Goal: Task Accomplishment & Management: Manage account settings

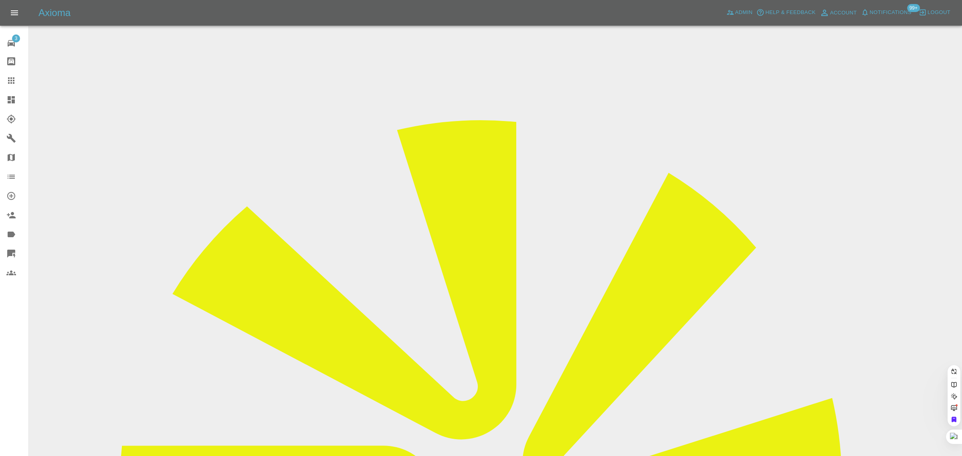
paste input "pjwill1973@yahoo.com"
type input "pjwill1973@yahoo.com"
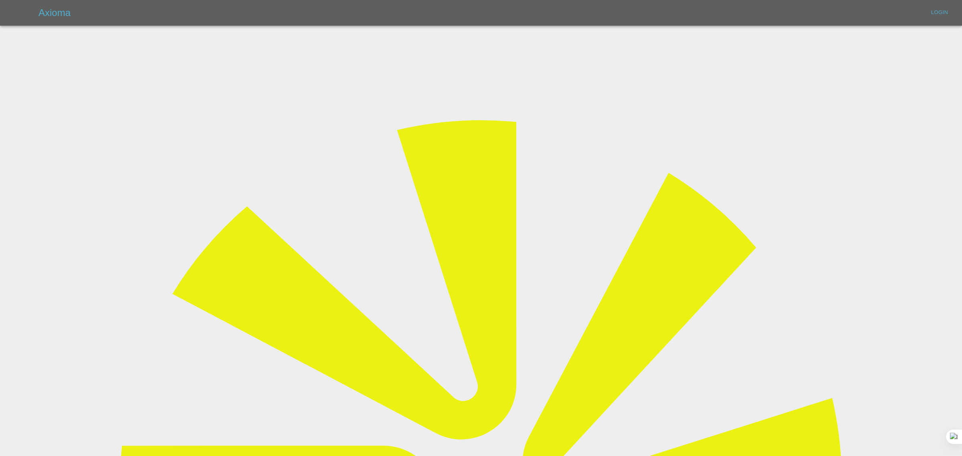
type input "bookkeeping@fifoaccounting.com"
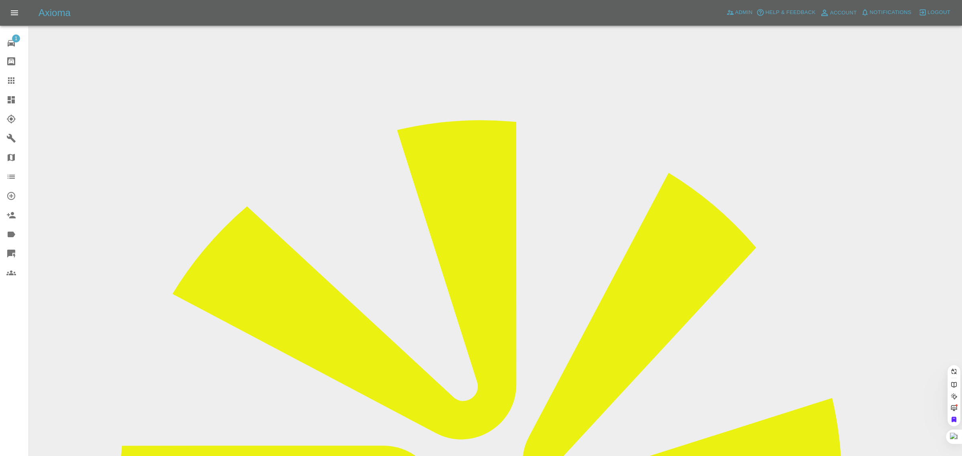
drag, startPoint x: 486, startPoint y: 259, endPoint x: 481, endPoint y: 248, distance: 12.2
paste input "pjwill1973@yahoo.com"
type input "pjwill1973@yahoo.com"
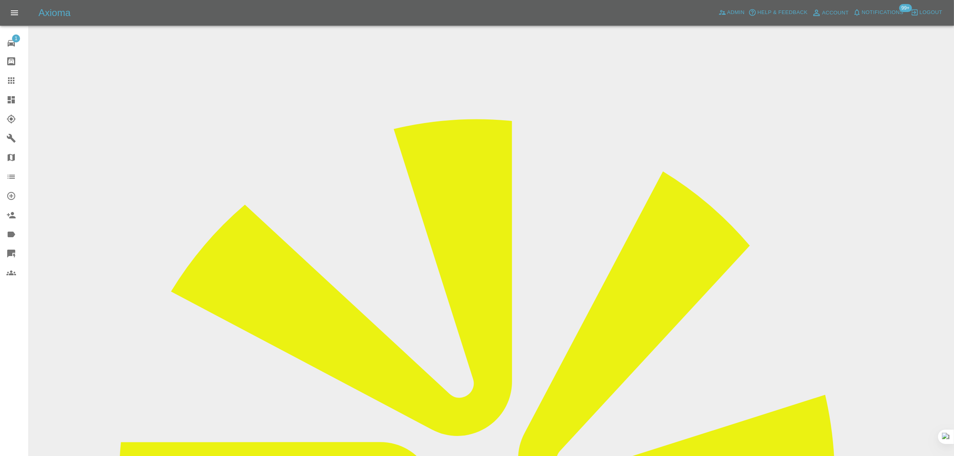
click at [0, 0] on input "Choose images" at bounding box center [0, 0] width 0 height 0
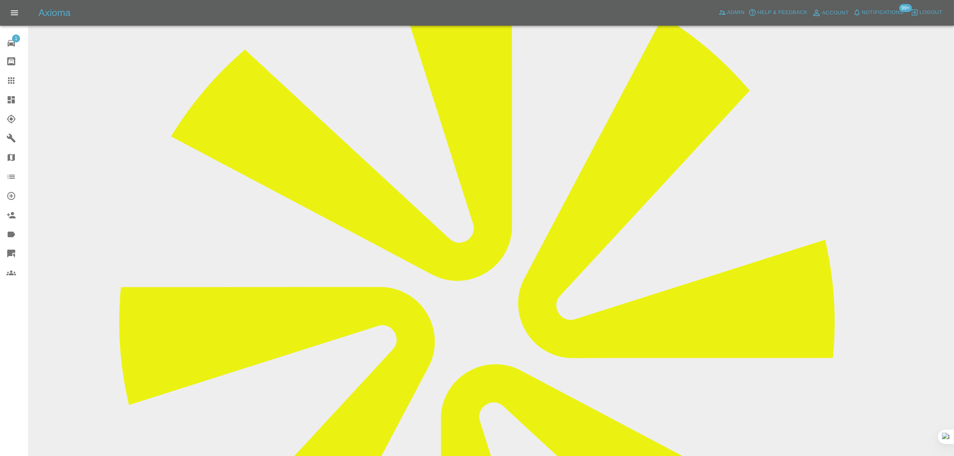
scroll to position [41, 0]
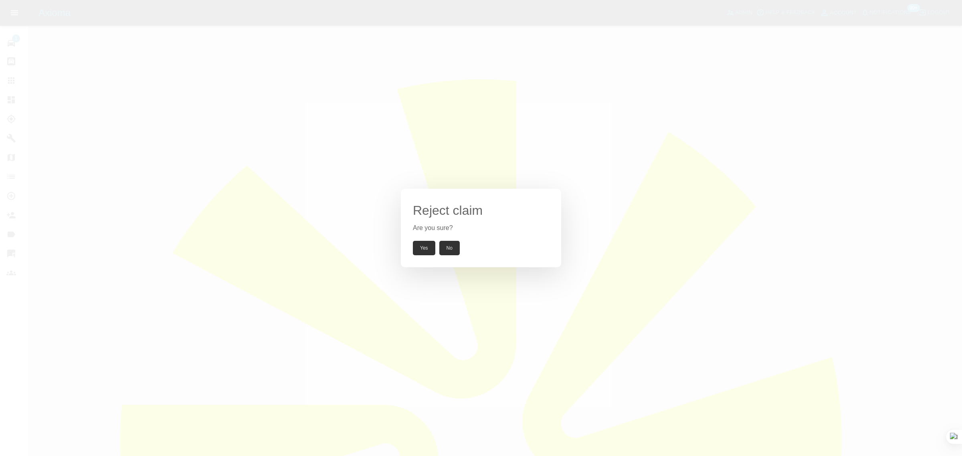
click at [427, 252] on button "Yes" at bounding box center [424, 248] width 22 height 14
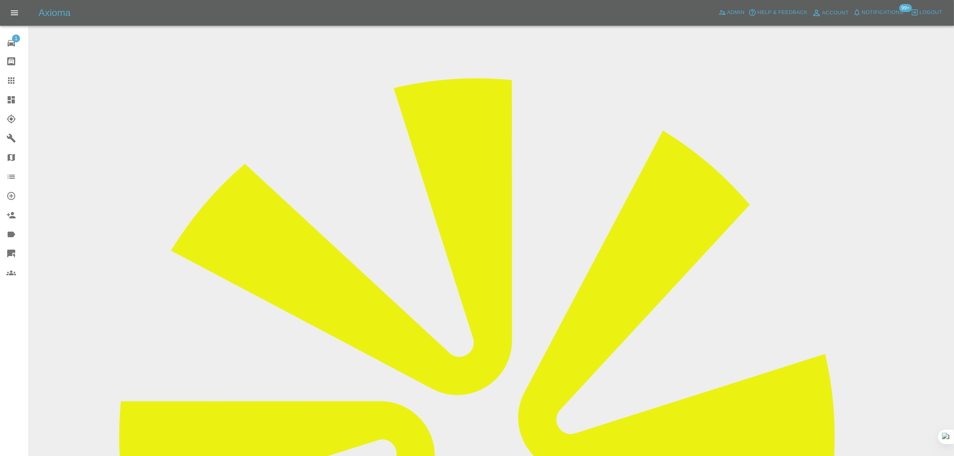
click at [8, 83] on icon at bounding box center [11, 80] width 6 height 6
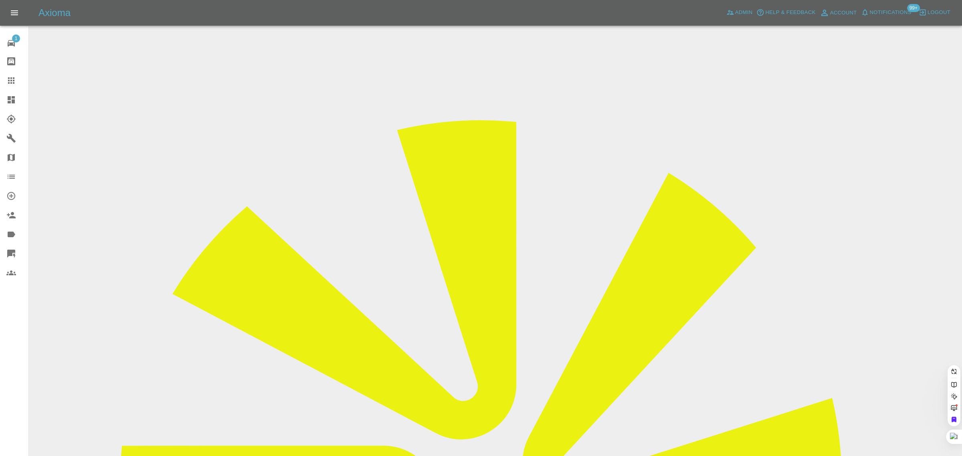
paste input "BL25 ARZ"
type input "BL25ARZ"
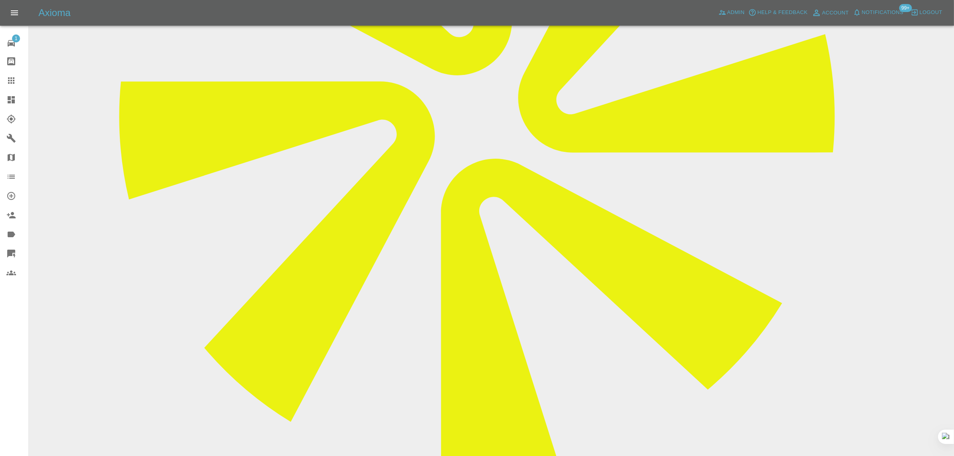
scroll to position [451, 0]
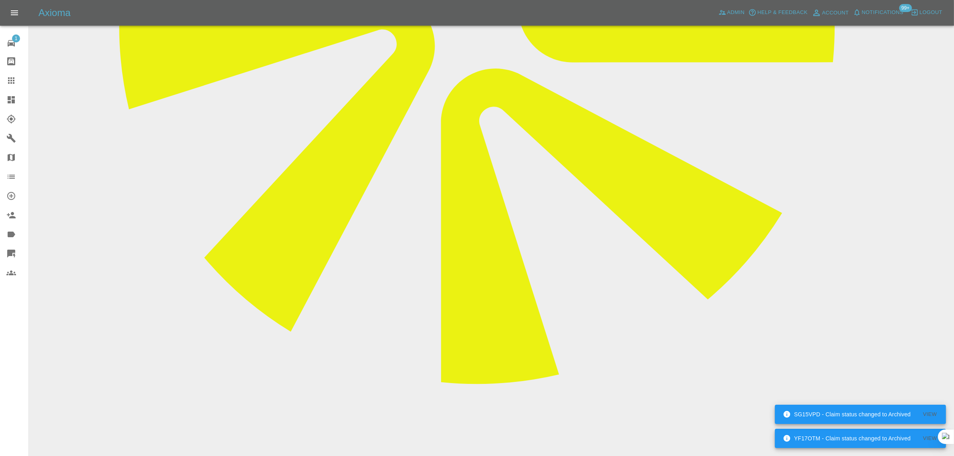
paste textarea "When i spoke to the customer he said he is booked in for the 22nd? Is this not …"
type textarea "When i spoke to the customer he said he is booked in for the 22nd? Is this not …"
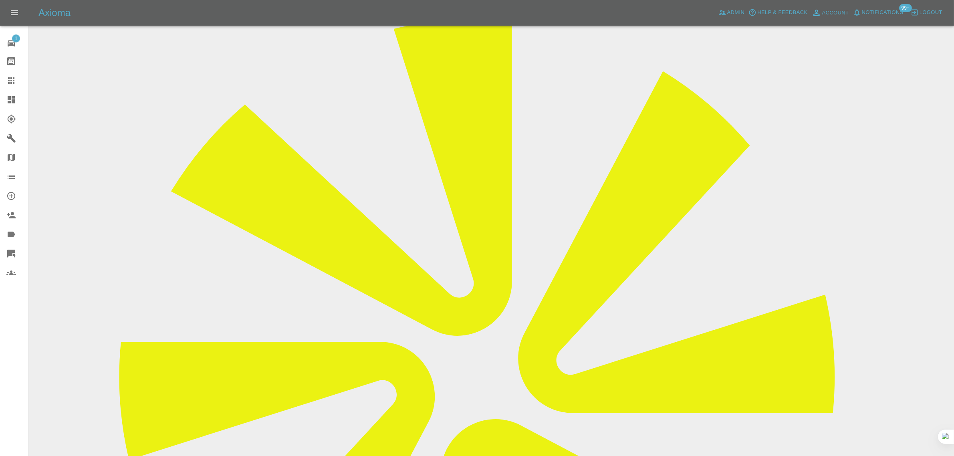
scroll to position [0, 0]
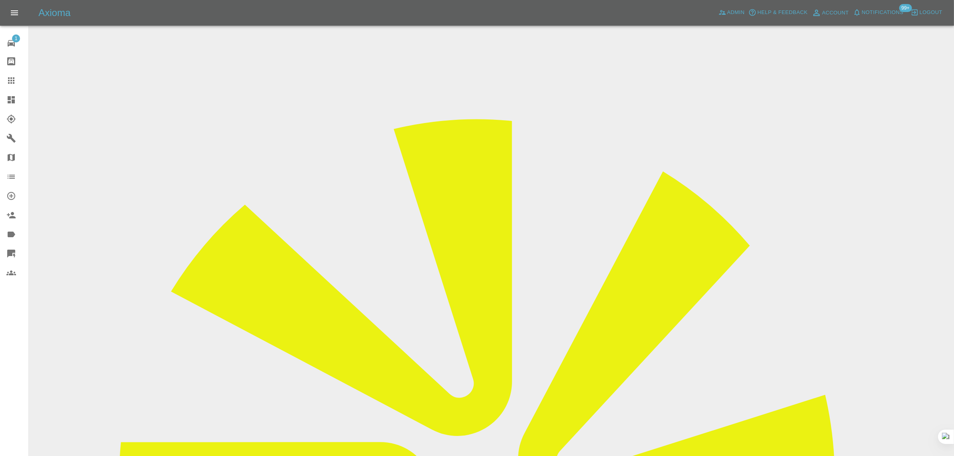
drag, startPoint x: 782, startPoint y: 124, endPoint x: 821, endPoint y: 120, distance: 39.9
copy td "SL Dent Repair"
click at [9, 81] on icon at bounding box center [11, 80] width 6 height 6
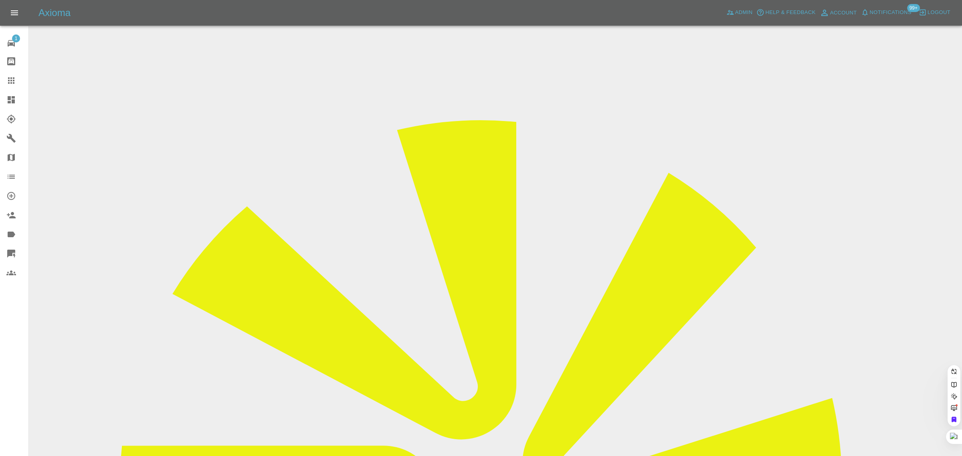
paste input "subbia@hotmail.it"
type input "subbia@hotmail.it"
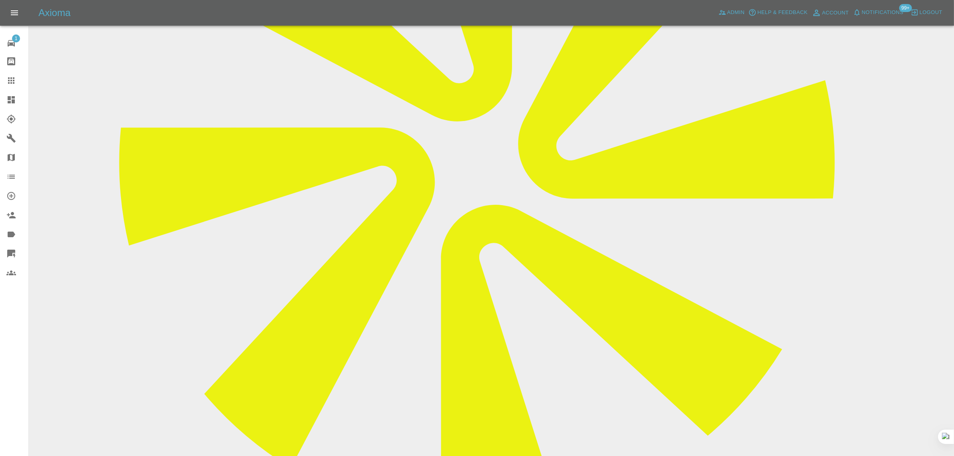
scroll to position [229, 0]
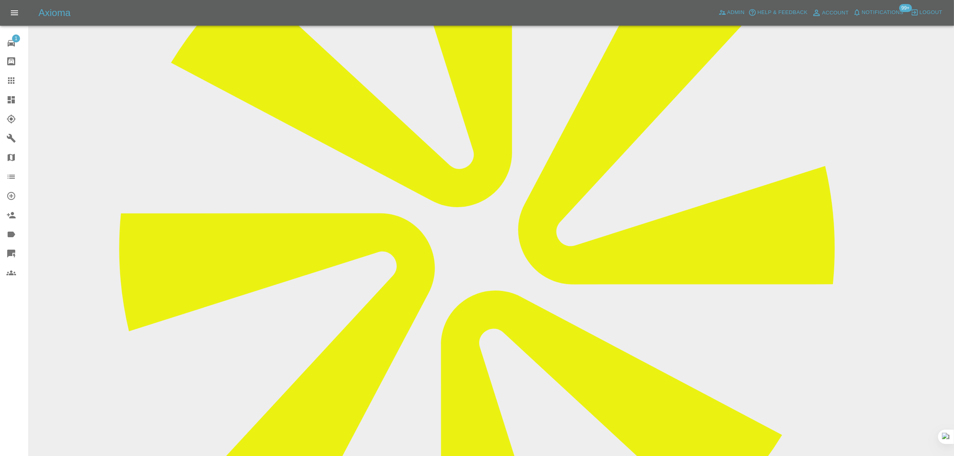
click at [8, 78] on icon at bounding box center [11, 80] width 6 height 6
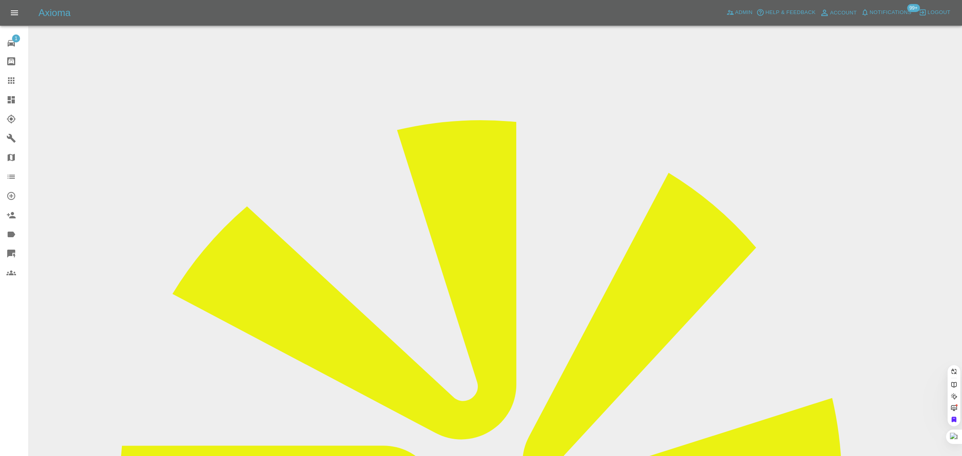
paste input "aleksandraguildford@gmail.com"
type input "aleksandraguildford@gmail.com"
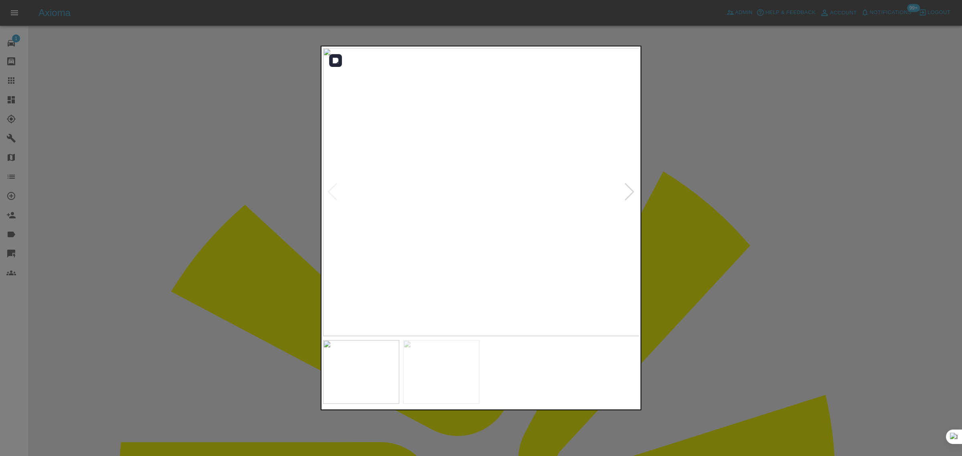
click at [631, 197] on div at bounding box center [629, 192] width 11 height 18
click at [720, 203] on div at bounding box center [481, 228] width 962 height 456
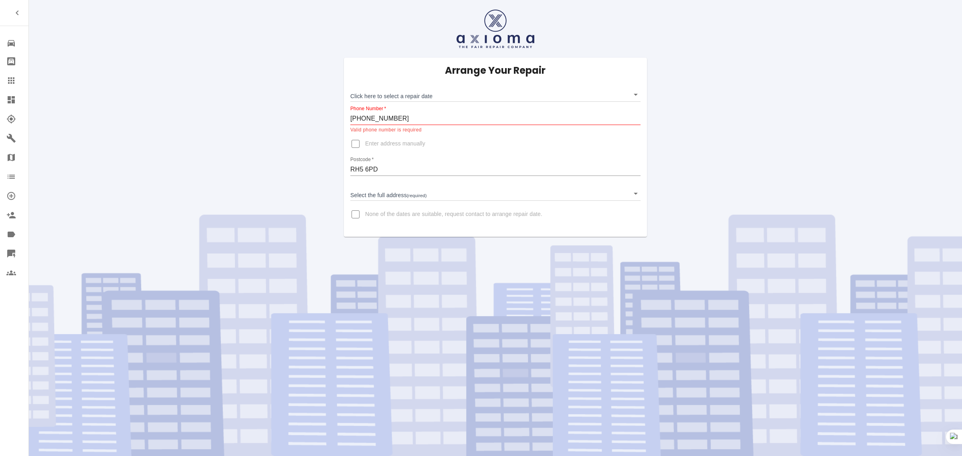
click at [381, 95] on body "Repair home Bodyshop home Claims Dashboard Explorer Garages Map Organization Cr…" at bounding box center [481, 228] width 962 height 456
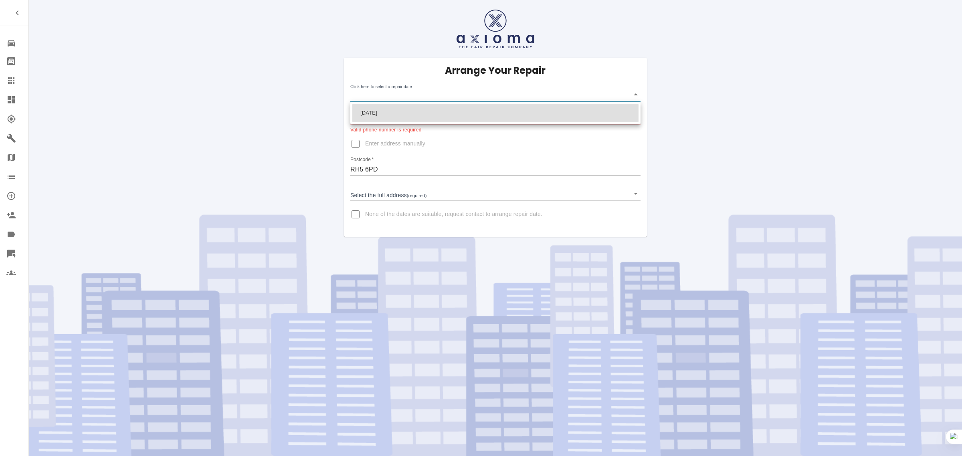
click at [304, 138] on div at bounding box center [481, 228] width 962 height 456
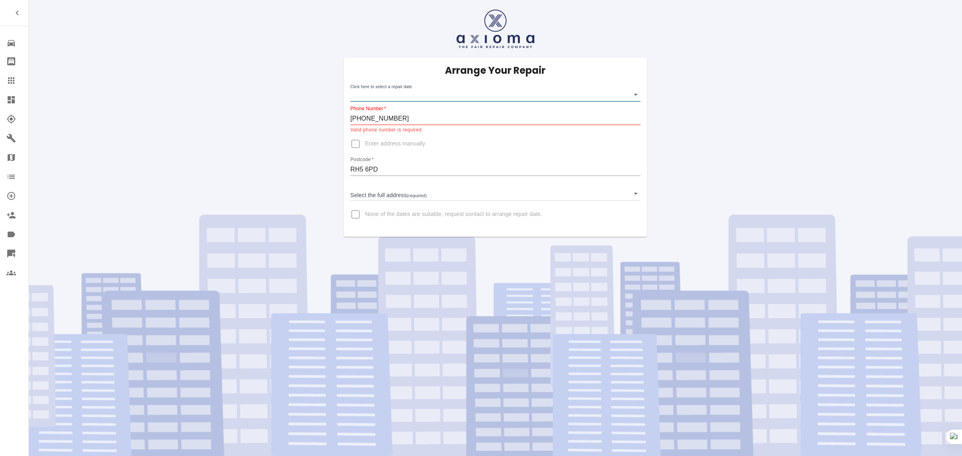
click at [387, 198] on body "Repair home Bodyshop home Claims Dashboard Explorer Garages Map Organization Cr…" at bounding box center [481, 228] width 962 height 456
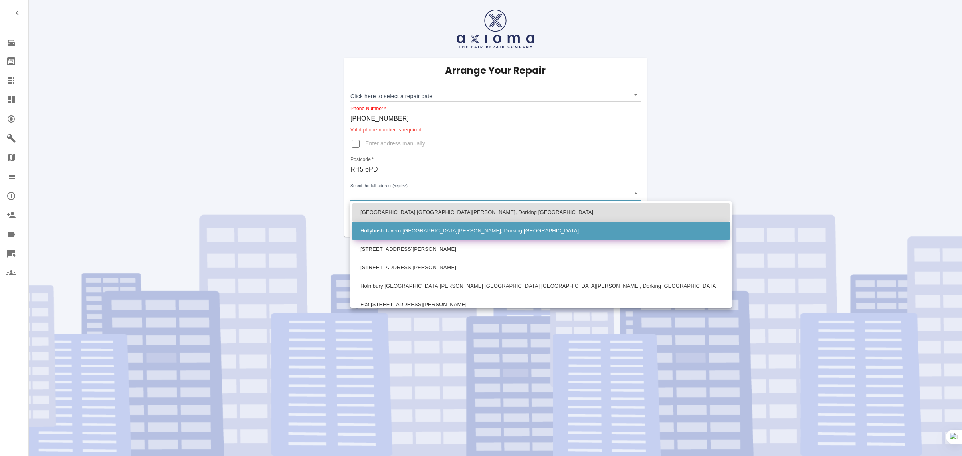
click at [379, 228] on li "Hollybush Tavern Holmbury St. Mary, Dorking Surrey" at bounding box center [540, 231] width 377 height 18
type input "Hollybush Tavern Holmbury St. Mary, Dorking Surrey"
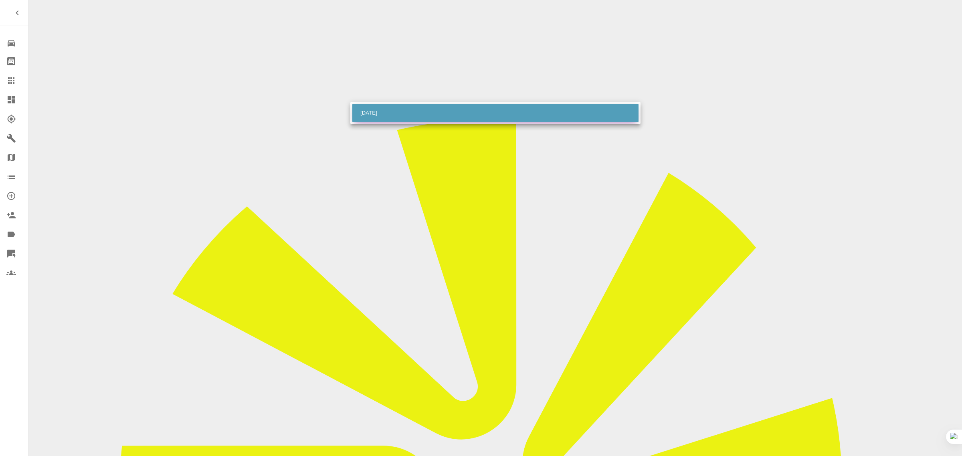
click at [416, 117] on li "Tue Sep 30 2025" at bounding box center [495, 113] width 286 height 18
type input "2025-09-30T00:00:00.000Z"
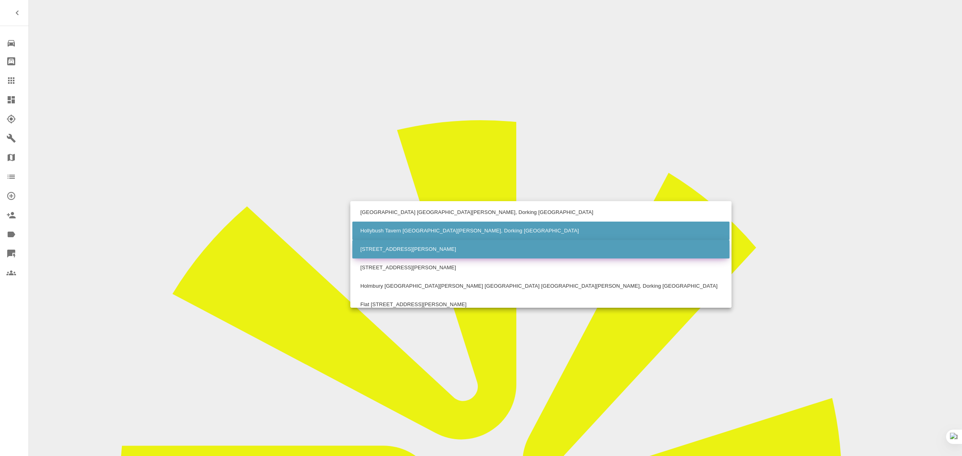
click at [376, 248] on li "1 Cherrybank Cottages Holmbury St. Mary, Dorking Surrey" at bounding box center [540, 249] width 377 height 18
type input "1 Cherrybank Cottages Holmbury St. Mary, Dorking Surrey"
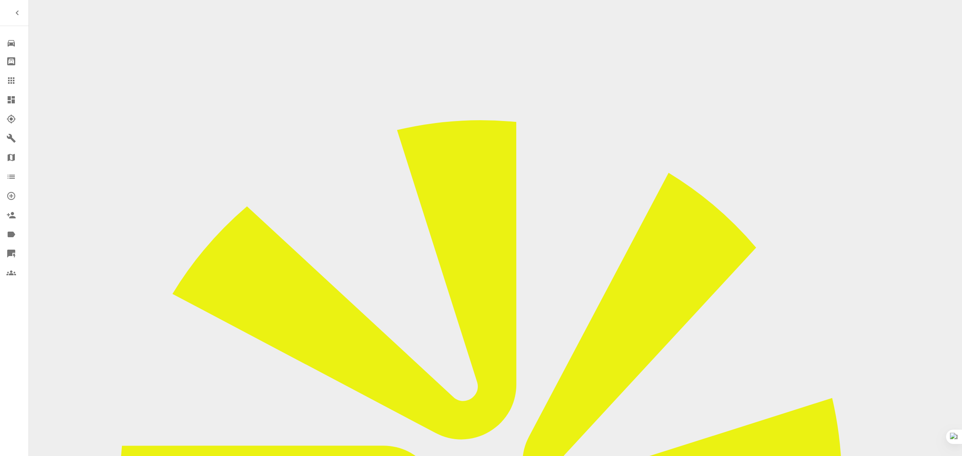
drag, startPoint x: 400, startPoint y: 117, endPoint x: 343, endPoint y: 109, distance: 57.0
paste input "7830 990015"
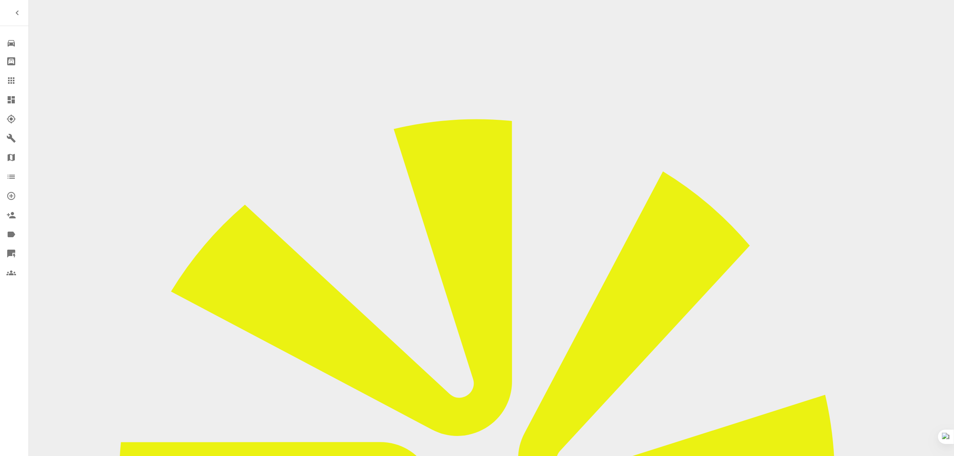
type input "07830990015"
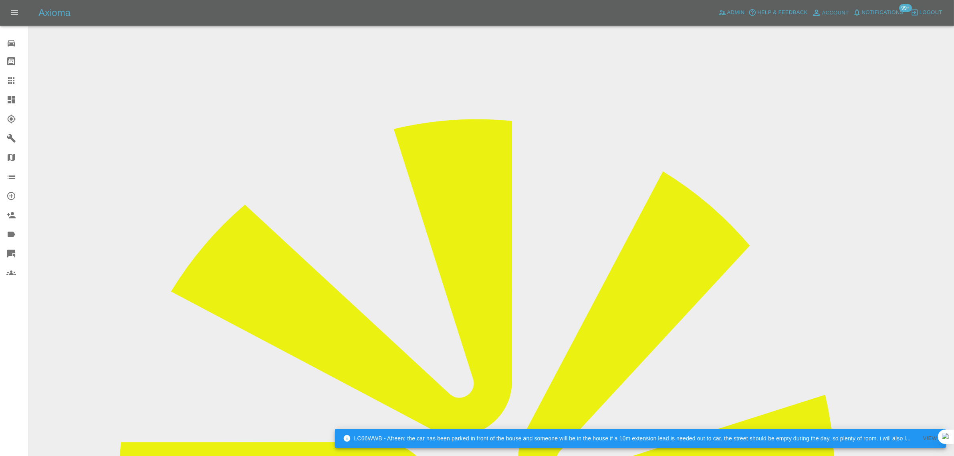
drag, startPoint x: 478, startPoint y: 265, endPoint x: 549, endPoint y: 261, distance: 71.4
copy td "mikescott@minexsa.com"
click at [13, 84] on icon at bounding box center [11, 81] width 10 height 10
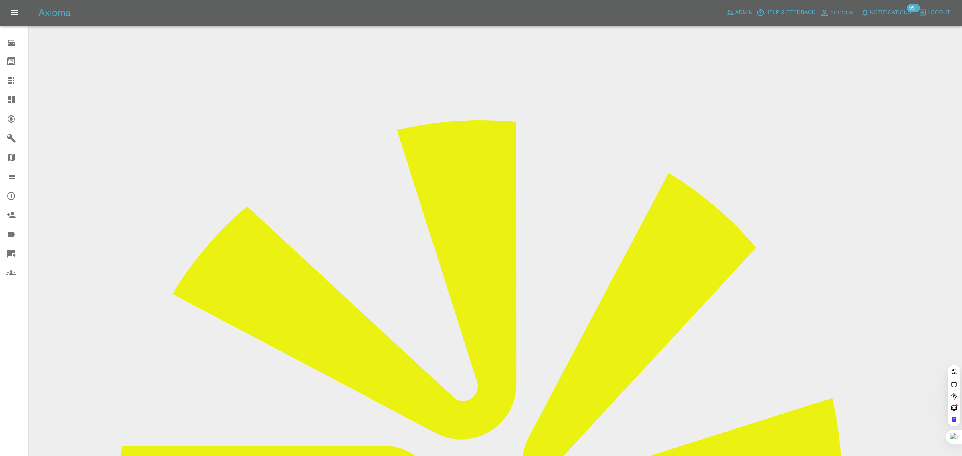
paste input "gill.thurston@btinternet.com"
type input "gill.thurston@btinternet.co"
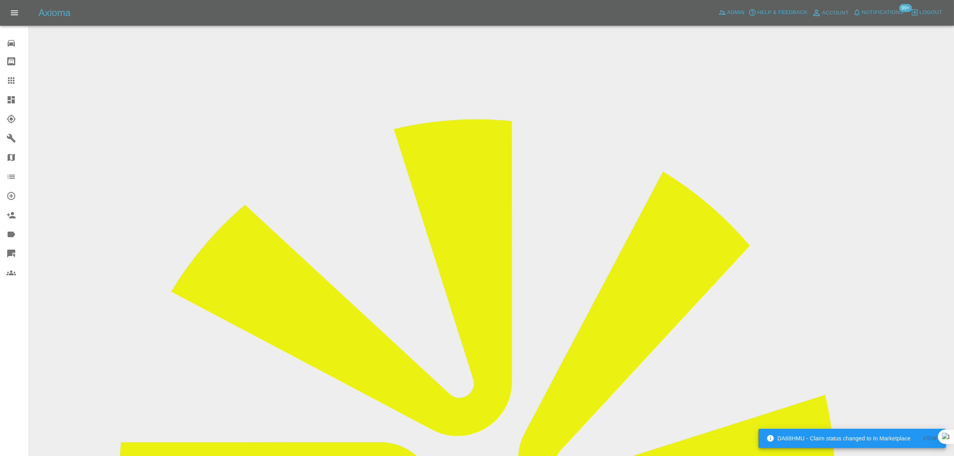
click at [18, 85] on div at bounding box center [17, 81] width 22 height 10
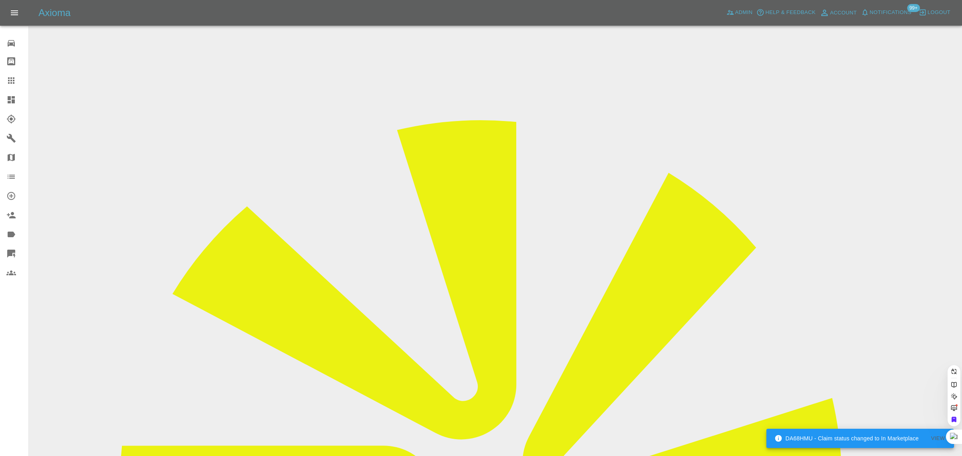
paste input "damionrice20@gmail.com"
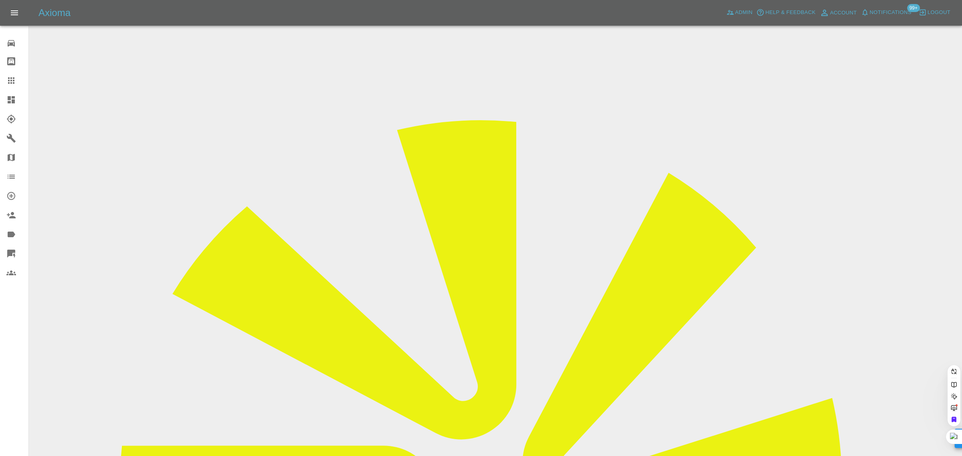
type input "damionrice20@gmail.com"
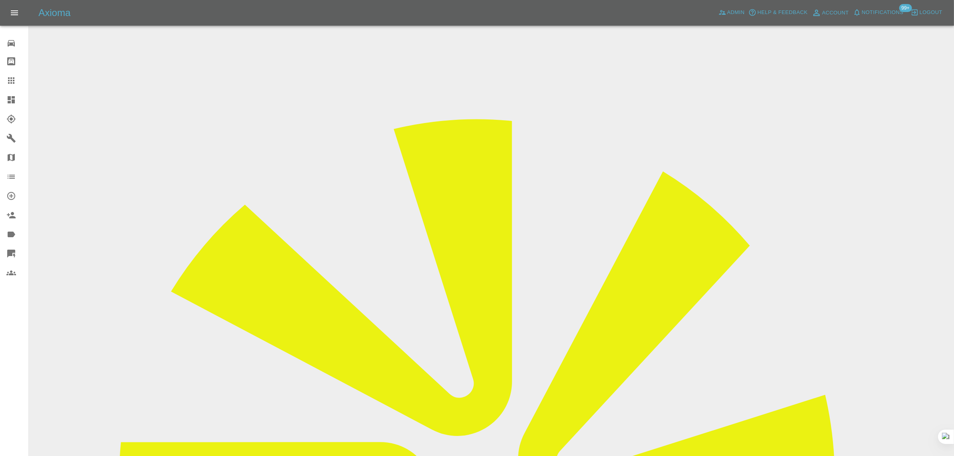
click at [0, 0] on input "Choose images" at bounding box center [0, 0] width 0 height 0
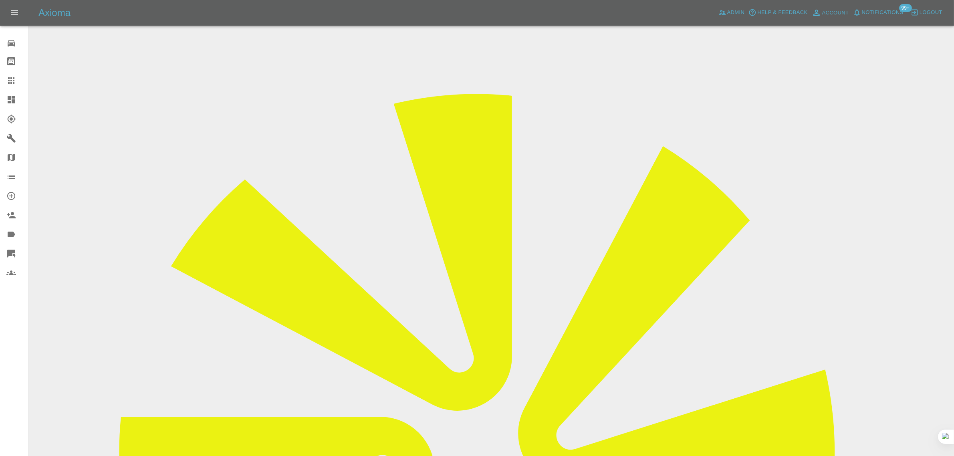
scroll to position [39, 0]
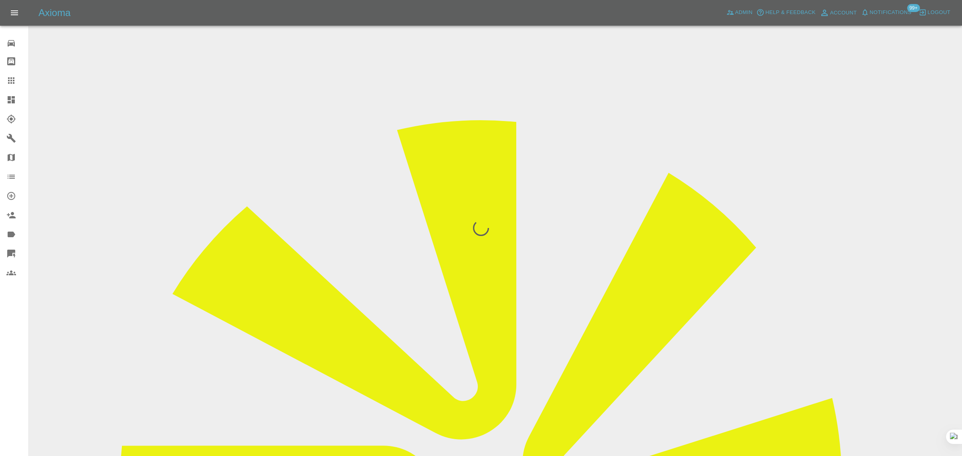
click at [17, 321] on div "0 Repair home Bodyshop home Claims Dashboard Explorer Garages Map Organization …" at bounding box center [14, 228] width 29 height 456
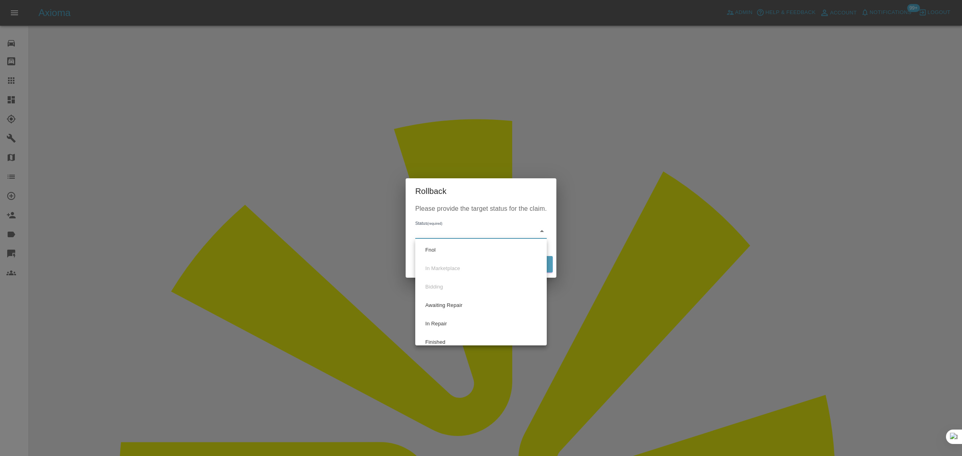
click at [446, 243] on li "Fnol" at bounding box center [480, 250] width 127 height 18
type input "fnol"
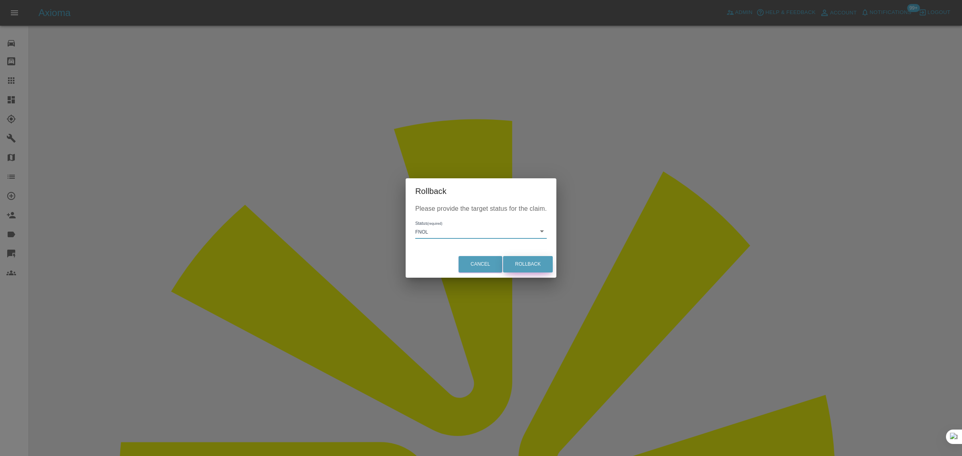
click at [509, 260] on button "Rollback" at bounding box center [528, 264] width 50 height 16
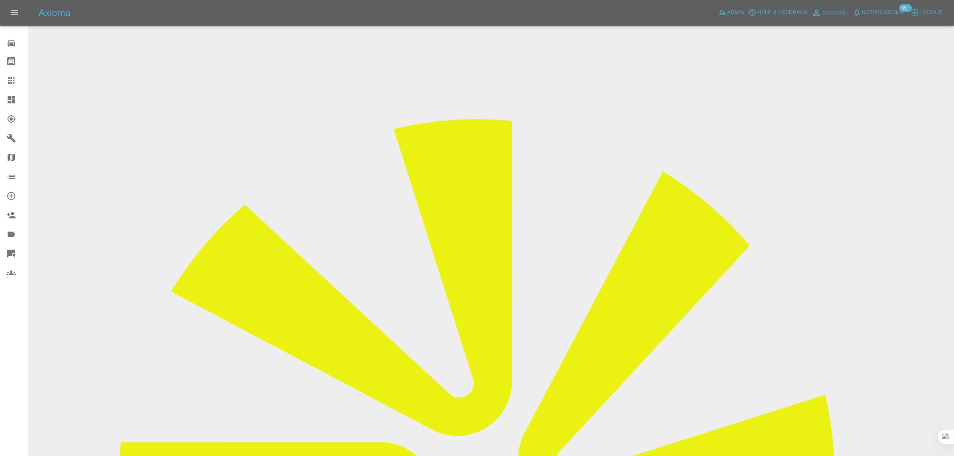
click at [10, 83] on icon at bounding box center [11, 80] width 6 height 6
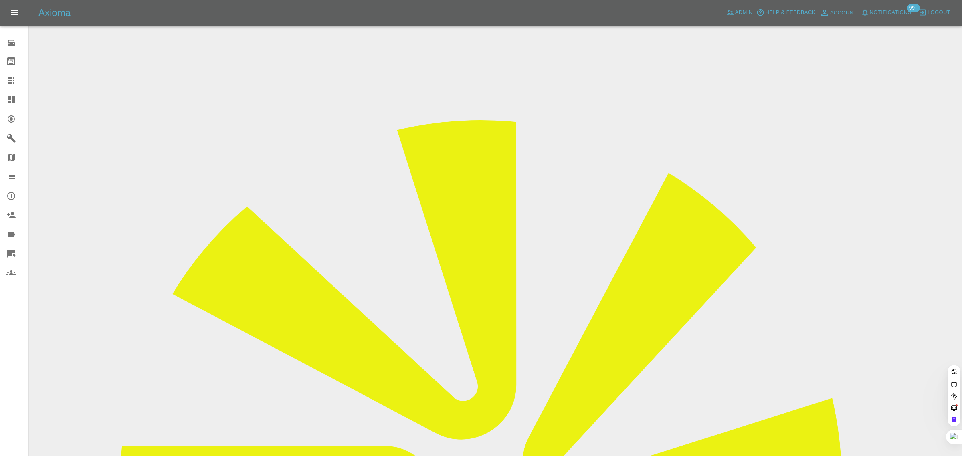
paste input "al.andrew@me.com"
type input "al.andrew@me.com"
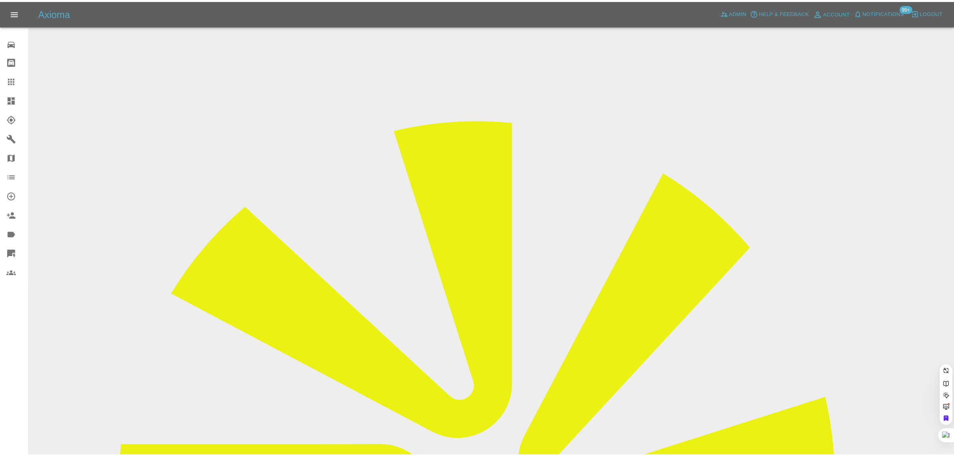
scroll to position [0, 0]
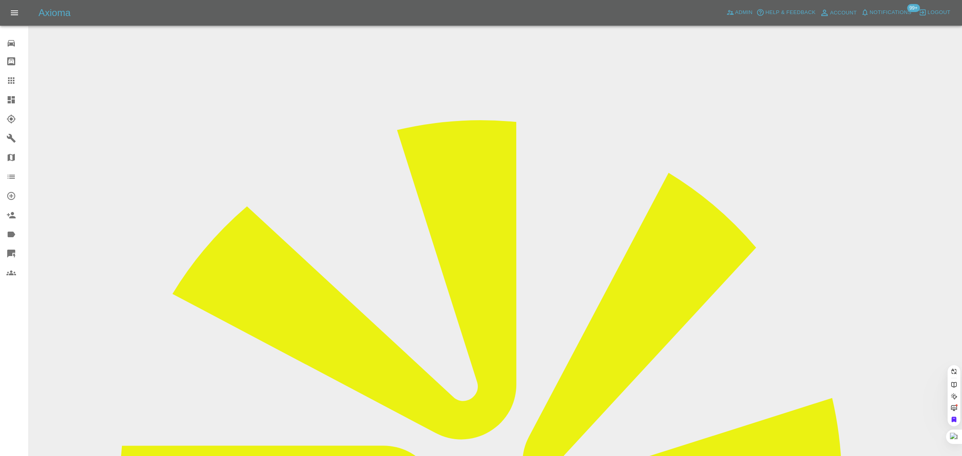
click at [12, 333] on div "0 Repair home Bodyshop home Claims Dashboard Explorer Garages Map Organization …" at bounding box center [14, 228] width 29 height 456
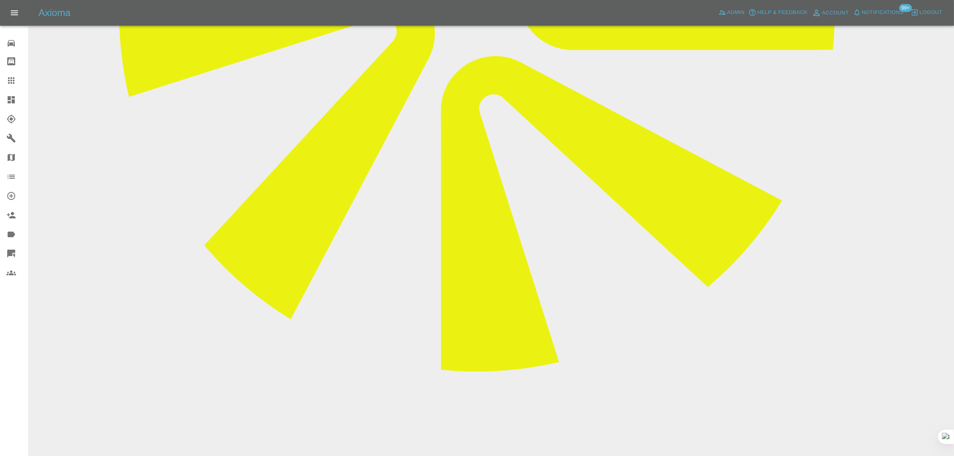
scroll to position [465, 0]
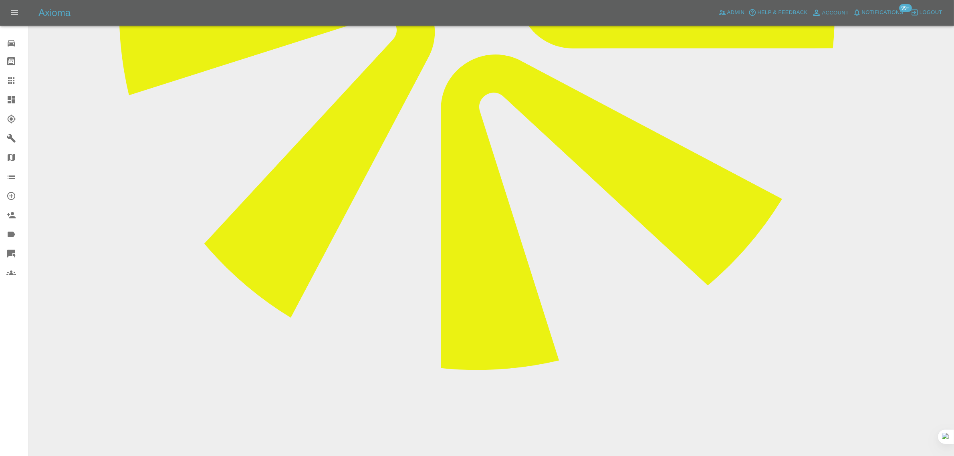
paste textarea "I was unable to select an earlier date, but Monday 22nd would be ideal, tho I a…"
type textarea "I was unable to select an earlier date, but Monday 22nd would be ideal, tho I a…"
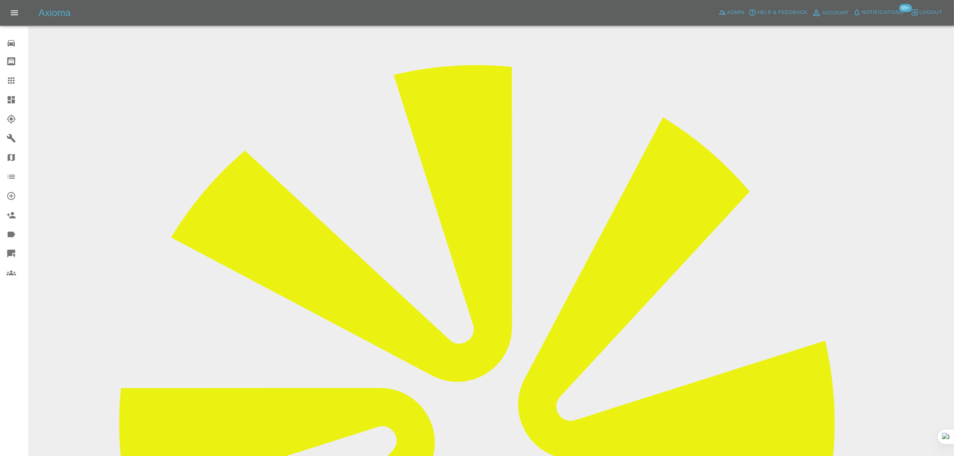
scroll to position [0, 0]
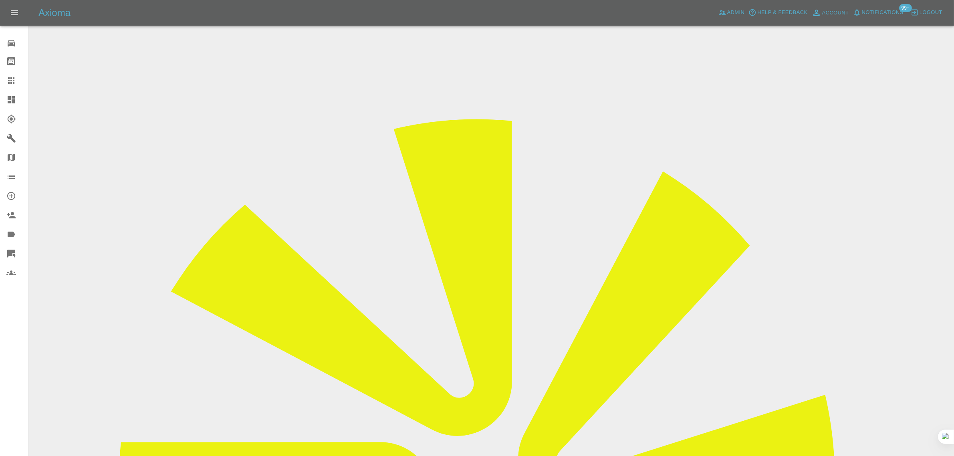
click at [13, 79] on icon at bounding box center [11, 81] width 10 height 10
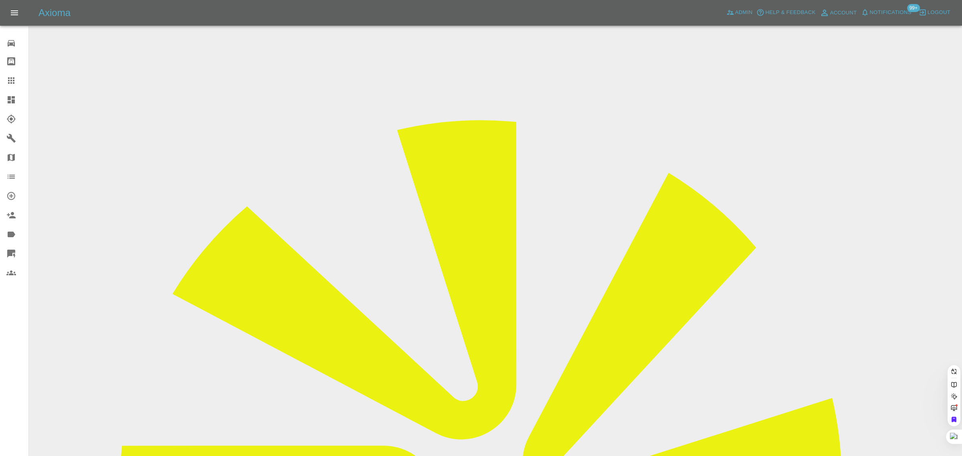
paste input "[EMAIL_ADDRESS][DOMAIN_NAME]"
type input "[EMAIL_ADDRESS][DOMAIN_NAME]"
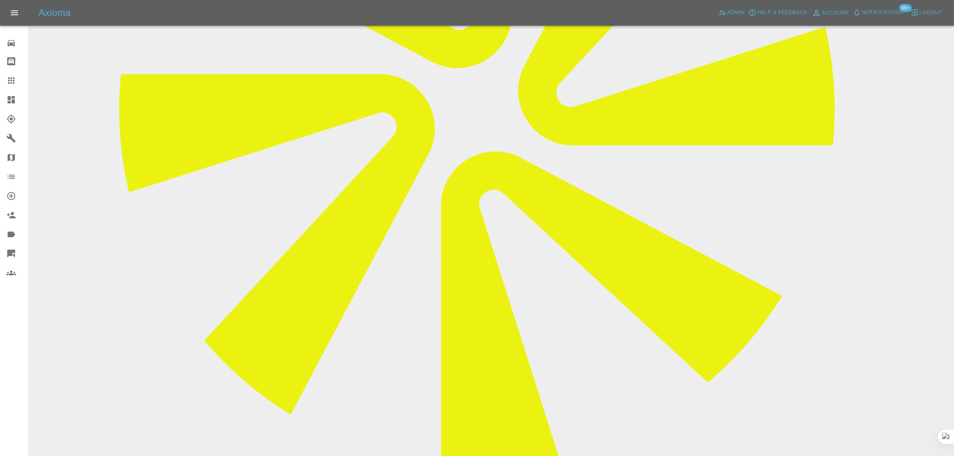
scroll to position [401, 0]
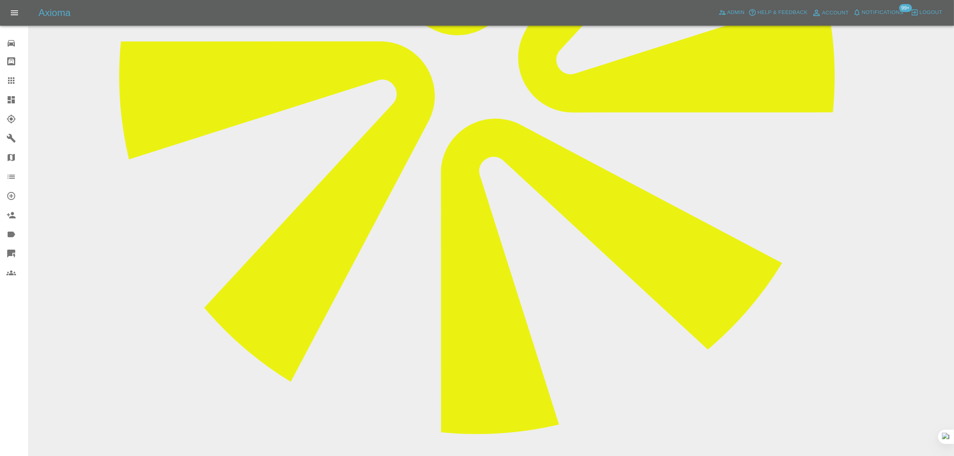
paste textarea "I have not yet heard from the repairer regarding my booking [DATE]. I have been…"
type textarea "I have not yet heard from the repairer regarding my booking [DATE]. I have been…"
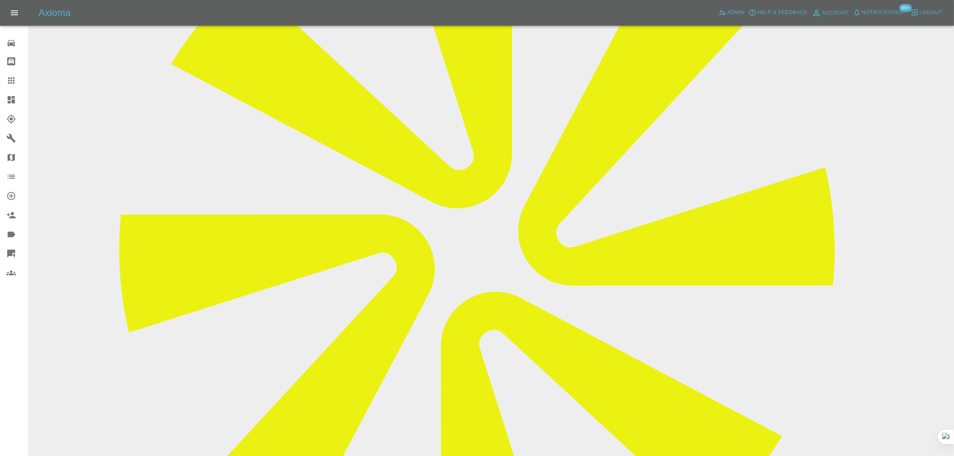
scroll to position [50, 0]
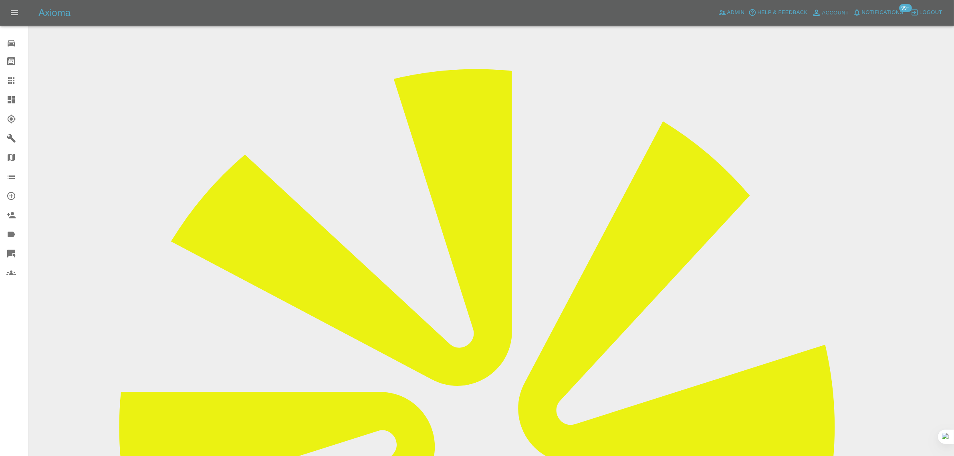
drag, startPoint x: 762, startPoint y: 71, endPoint x: 818, endPoint y: 69, distance: 56.1
copy tr "CDS SMART Repair"
click at [17, 84] on div at bounding box center [17, 81] width 22 height 10
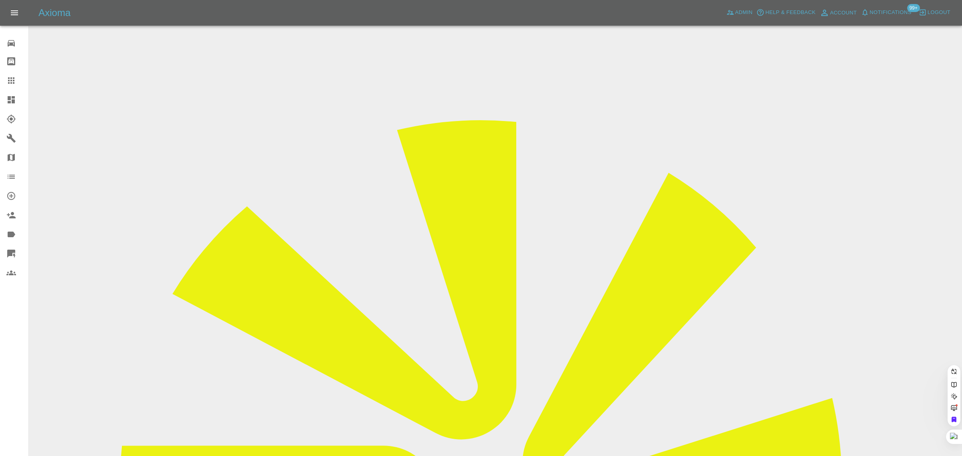
paste input "pratik.chandaria@gmail.com"
type input "pratik.chandaria@gmail.com"
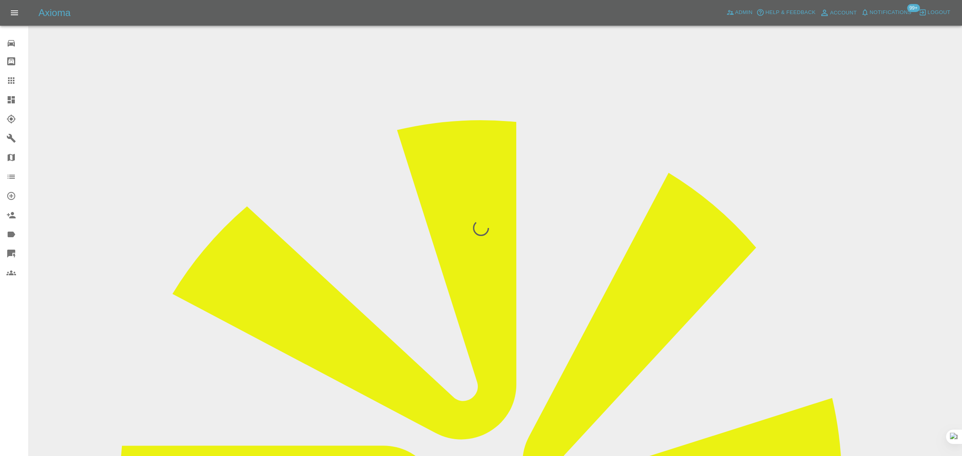
click at [22, 329] on div "0 Repair home Bodyshop home Claims Dashboard Explorer Garages Map Organization …" at bounding box center [14, 228] width 29 height 456
